Goal: Task Accomplishment & Management: Manage account settings

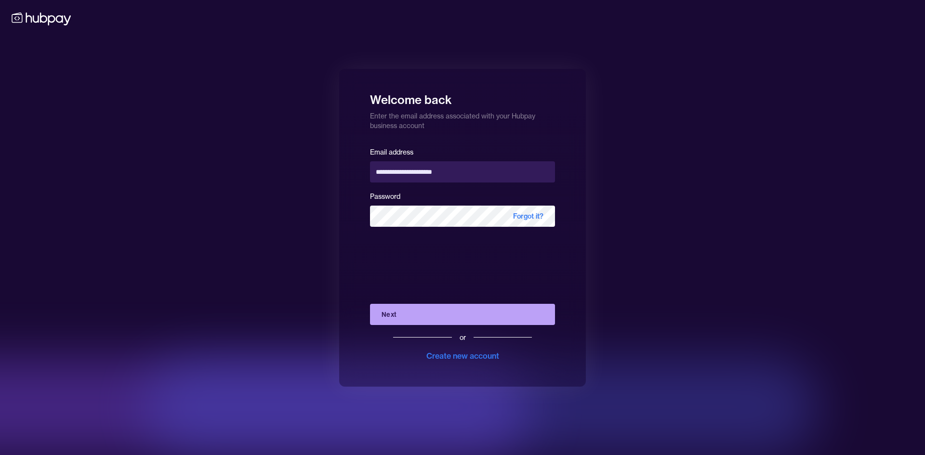
click at [444, 317] on button "Next" at bounding box center [462, 314] width 185 height 21
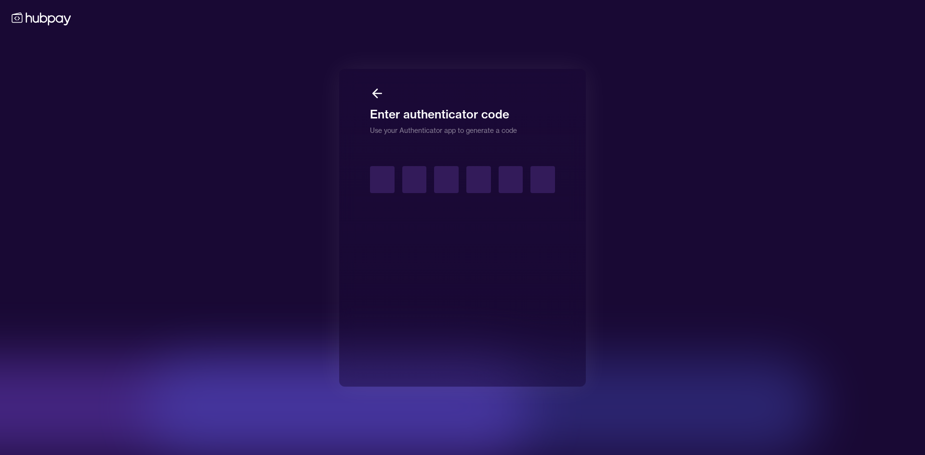
type input "*"
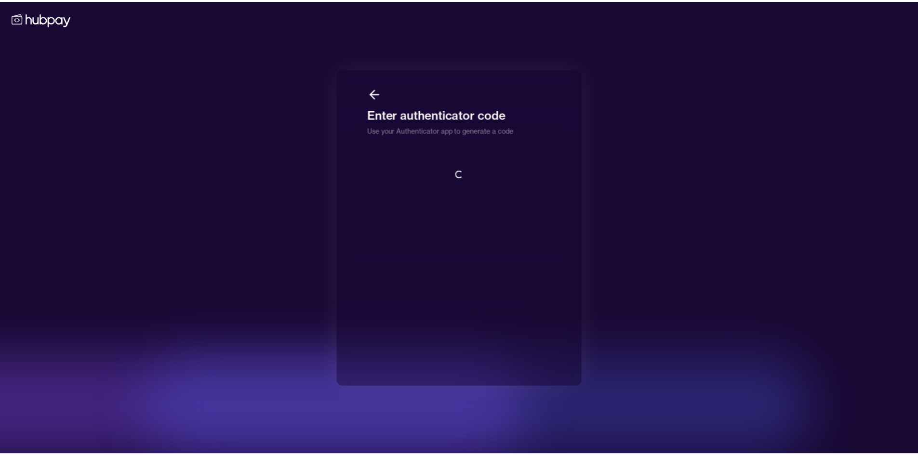
scroll to position [1, 0]
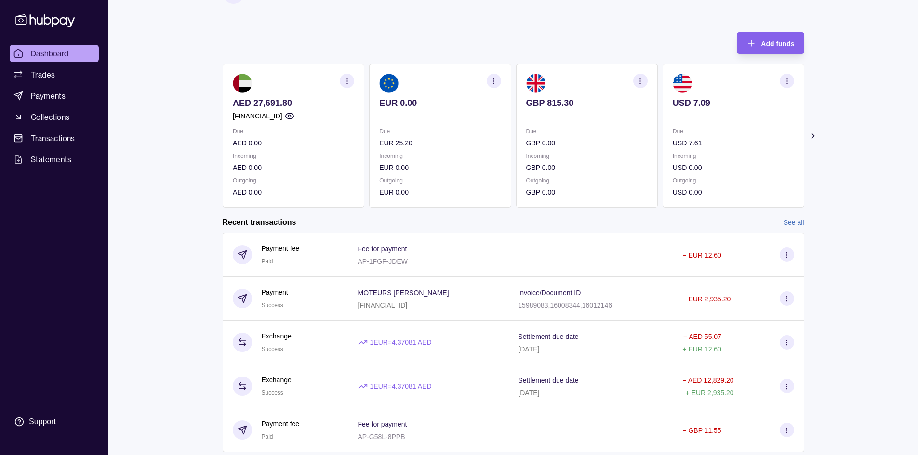
scroll to position [57, 0]
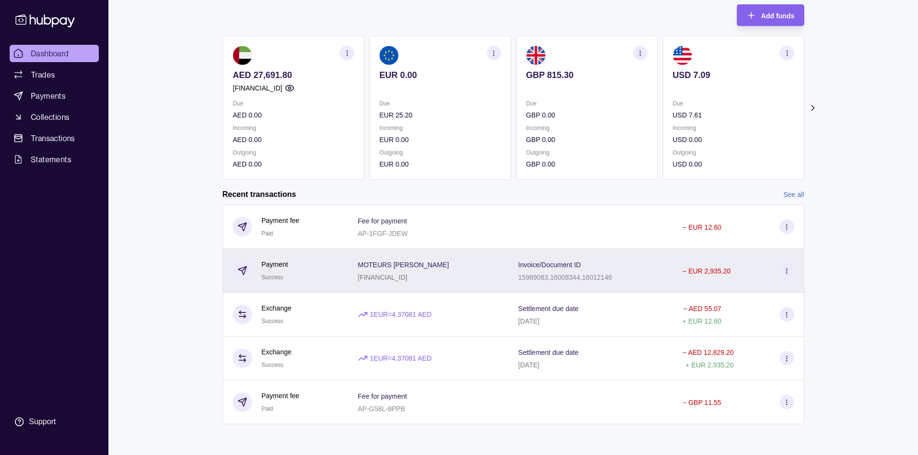
click at [488, 265] on div "MOTEURS [PERSON_NAME] [FINANCIAL_ID]" at bounding box center [428, 271] width 141 height 24
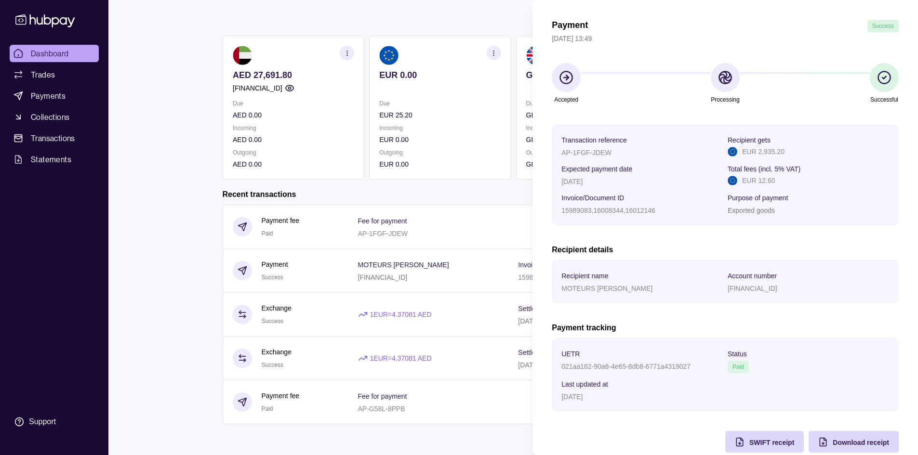
scroll to position [48, 0]
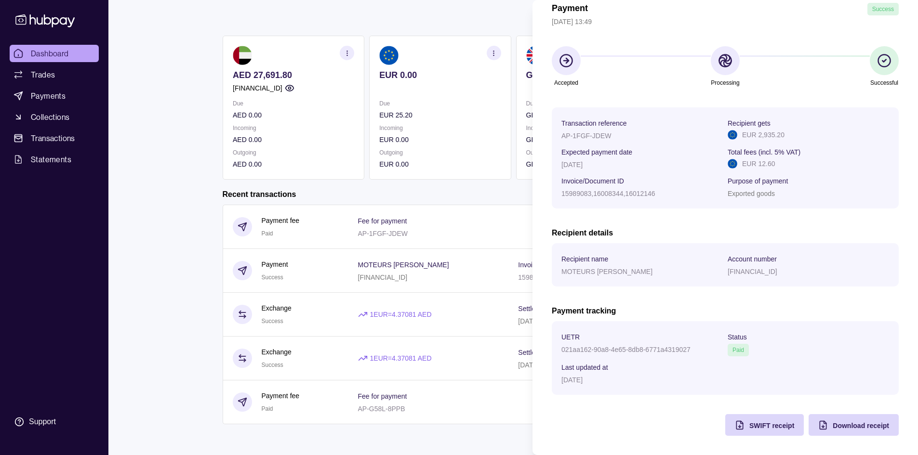
click at [208, 206] on html "Dashboard Trades Payments Collections Transactions Statements Support M Hello, …" at bounding box center [459, 199] width 918 height 513
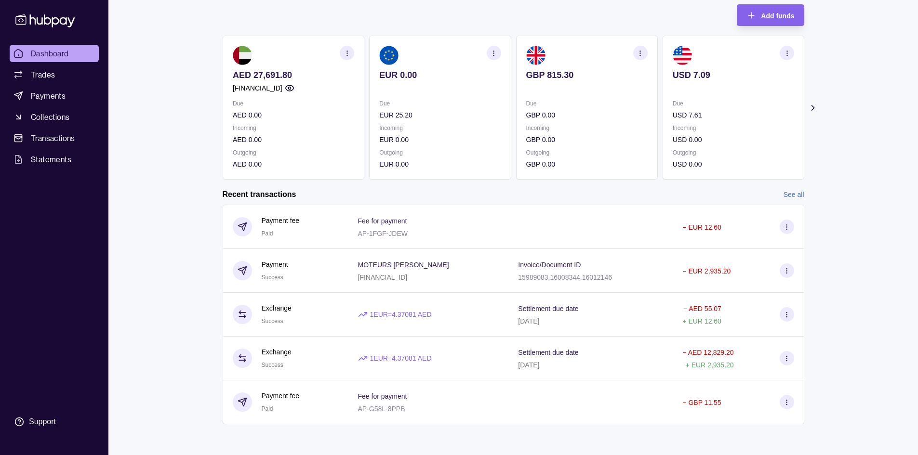
click at [816, 111] on icon at bounding box center [813, 108] width 10 height 10
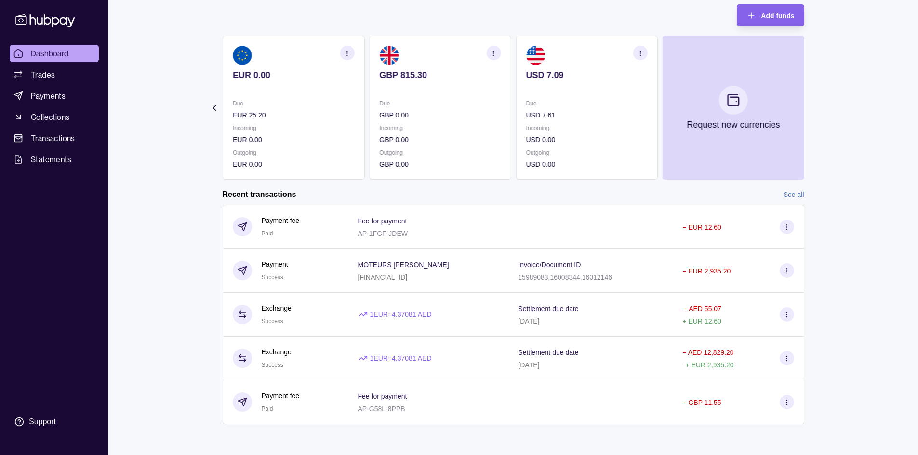
click at [816, 111] on section "Add funds AED 27,691.80 [FINANCIAL_ID] Due AED 0.00 Incoming AED 0.00 Outgoing …" at bounding box center [513, 219] width 620 height 449
click at [214, 106] on icon at bounding box center [214, 108] width 2 height 5
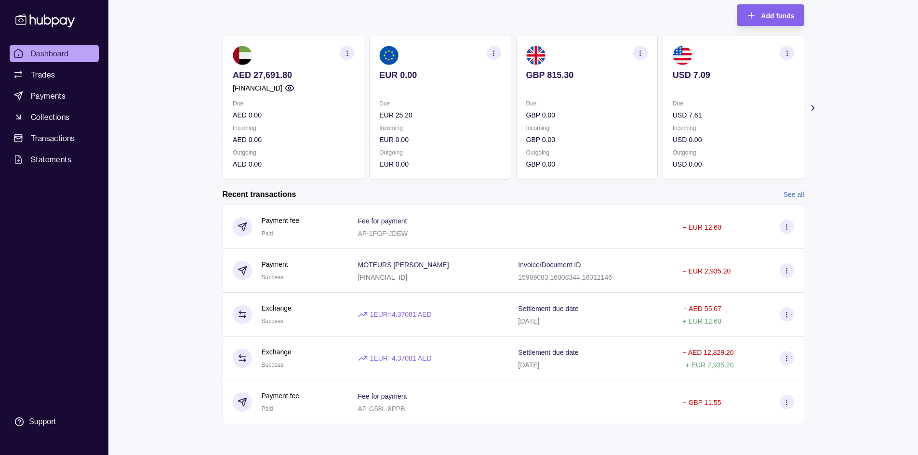
click at [551, 61] on section at bounding box center [586, 55] width 121 height 19
click at [688, 121] on div "Due USD 7.61 Incoming USD 0.00 Outgoing USD 0.00" at bounding box center [732, 133] width 121 height 71
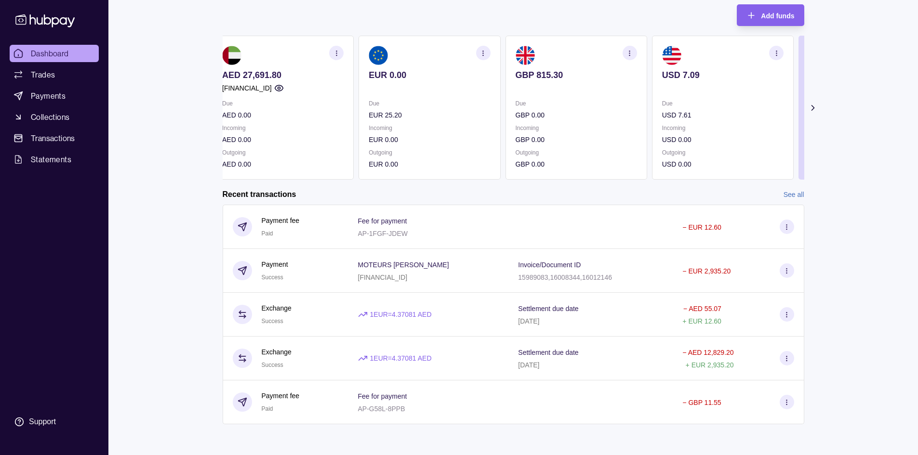
click at [703, 106] on div "Due USD 7.61" at bounding box center [722, 109] width 121 height 22
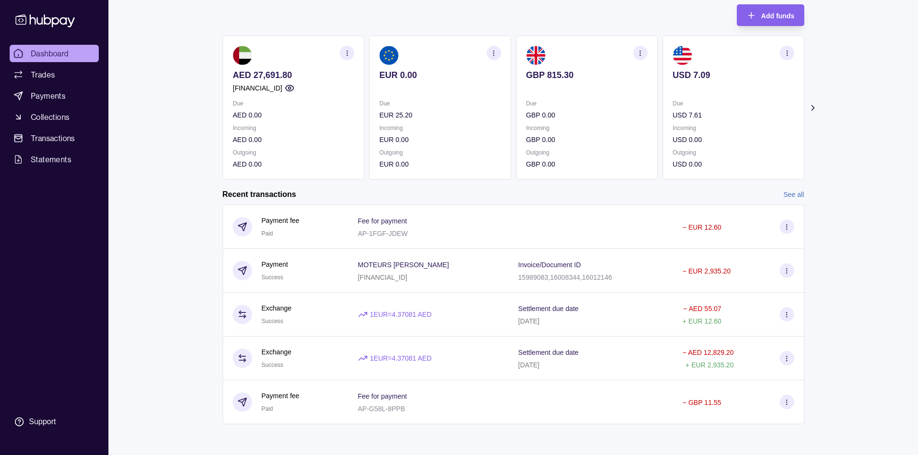
click at [405, 116] on p "EUR 25.20" at bounding box center [439, 115] width 121 height 11
click at [40, 75] on span "Trades" at bounding box center [43, 75] width 24 height 12
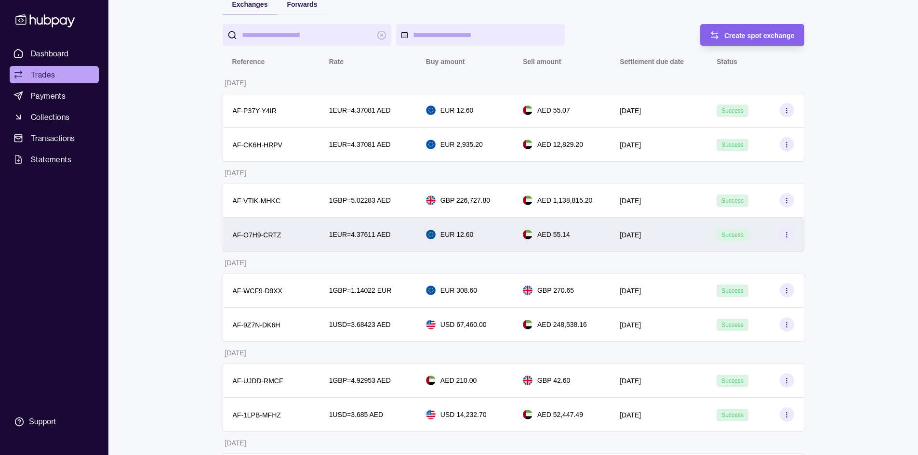
scroll to position [96, 0]
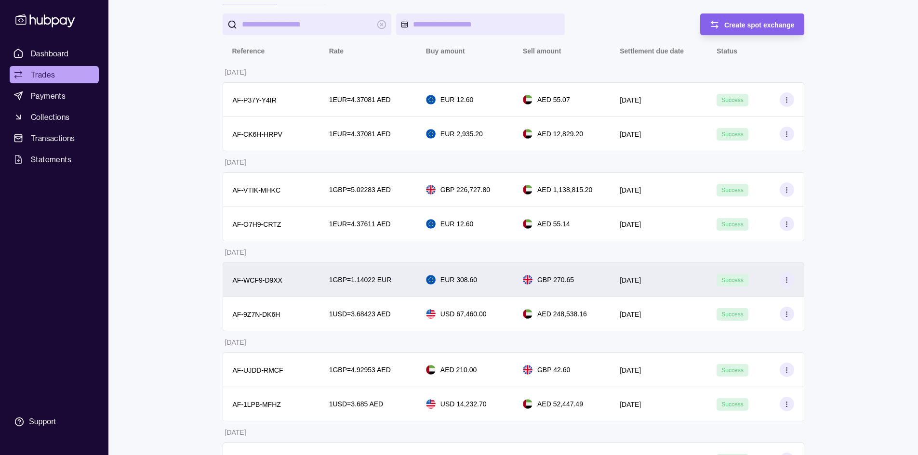
click at [484, 292] on div "EUR 308.60" at bounding box center [464, 280] width 97 height 35
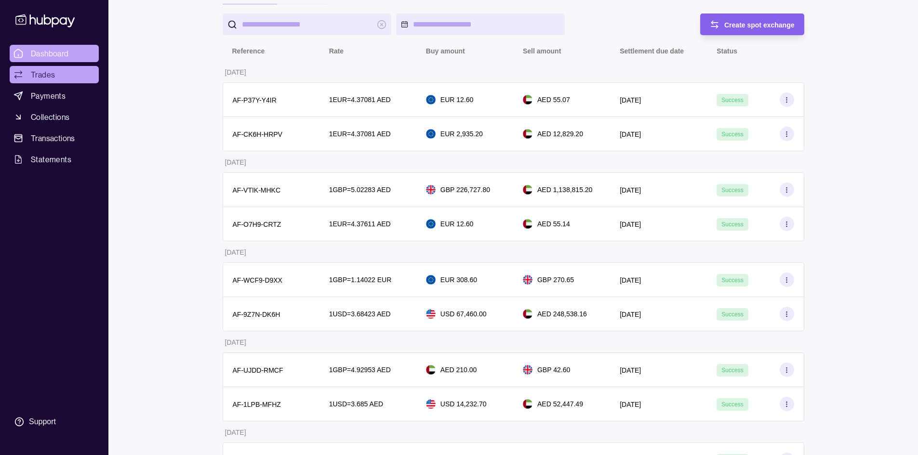
click at [55, 46] on link "Dashboard" at bounding box center [54, 53] width 89 height 17
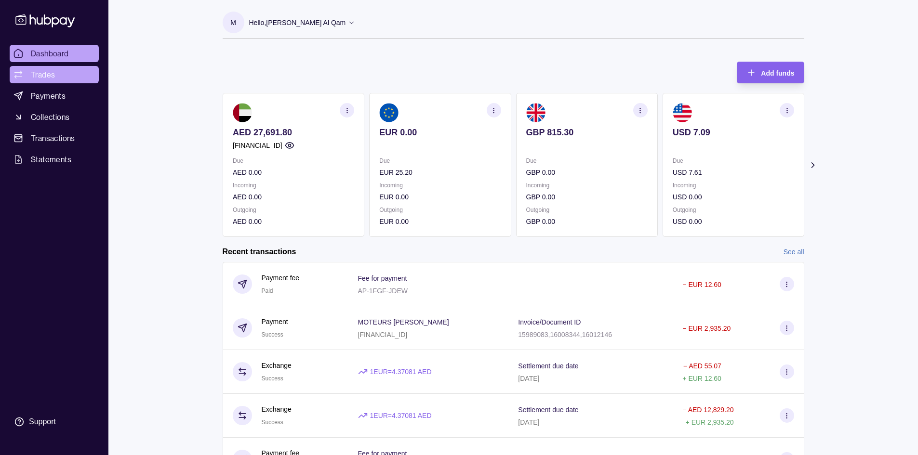
click at [31, 76] on span "Trades" at bounding box center [43, 75] width 24 height 12
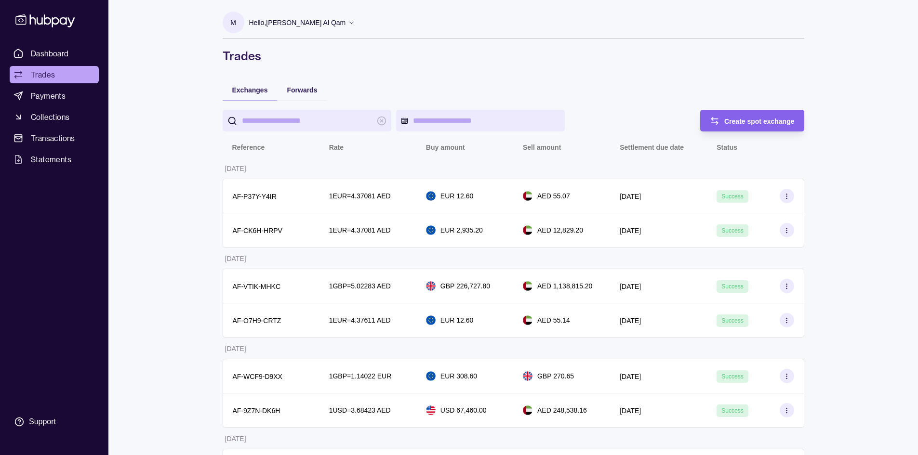
click at [344, 148] on div "Rate" at bounding box center [368, 147] width 78 height 12
click at [342, 145] on p "Rate" at bounding box center [336, 148] width 14 height 8
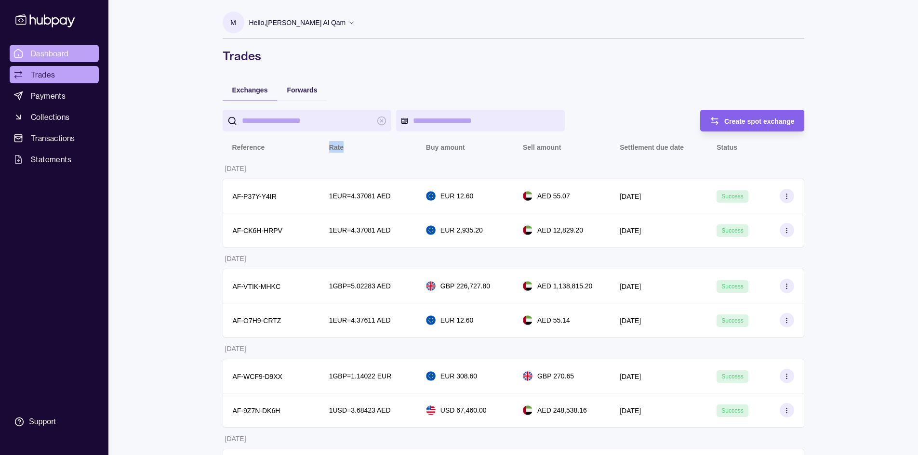
click at [71, 57] on link "Dashboard" at bounding box center [54, 53] width 89 height 17
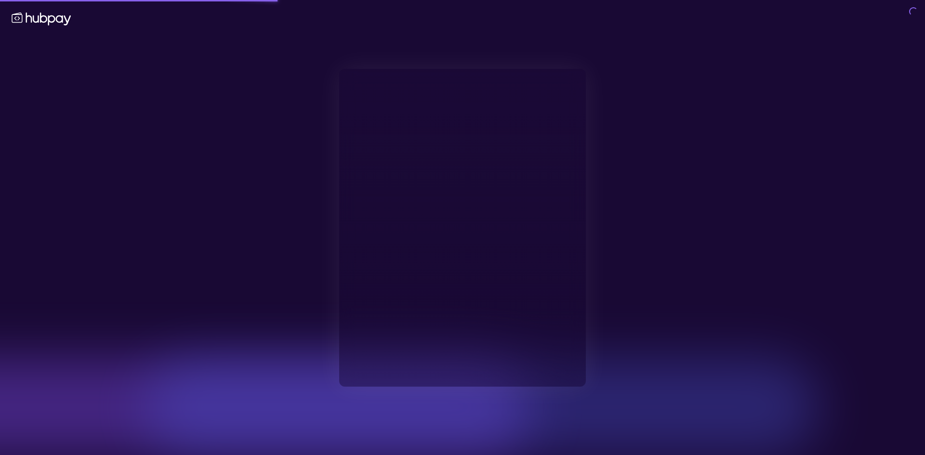
type input "**********"
